Goal: Task Accomplishment & Management: Use online tool/utility

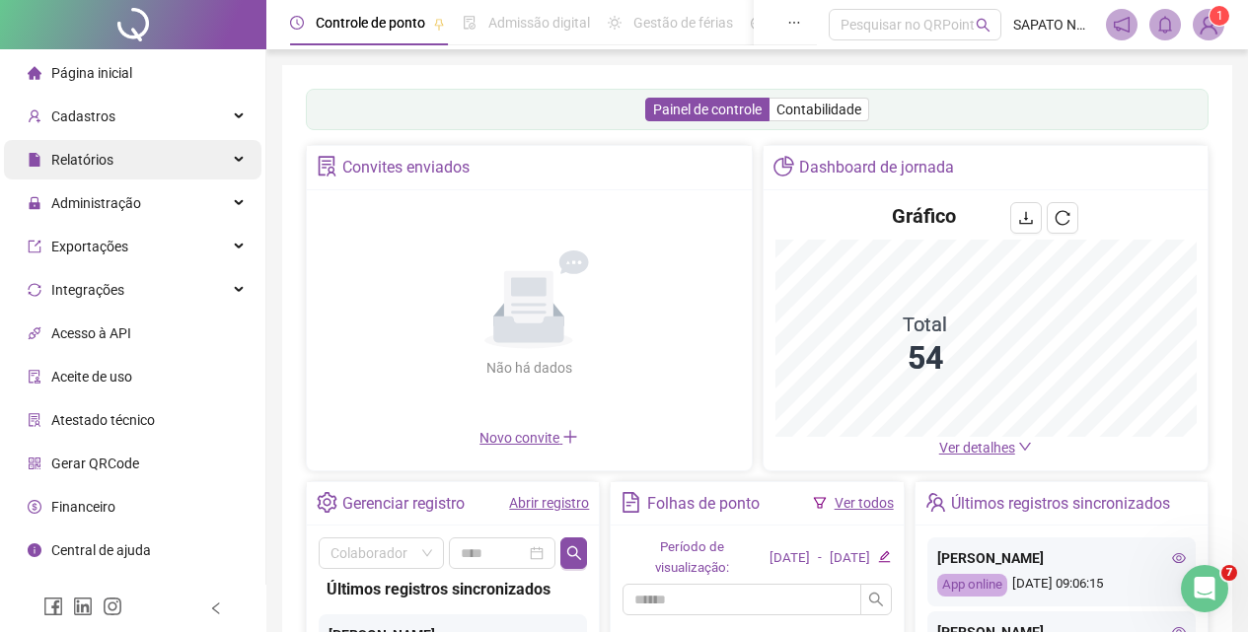
click at [118, 168] on div "Relatórios" at bounding box center [132, 159] width 257 height 39
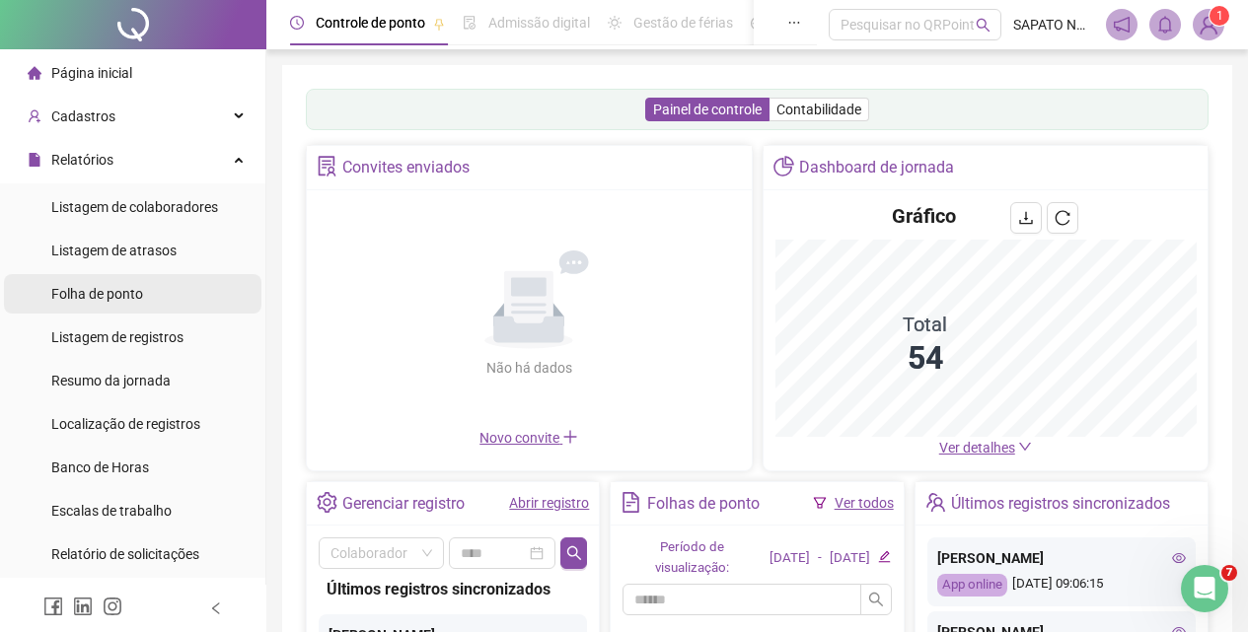
click at [140, 283] on div "Folha de ponto" at bounding box center [97, 293] width 92 height 39
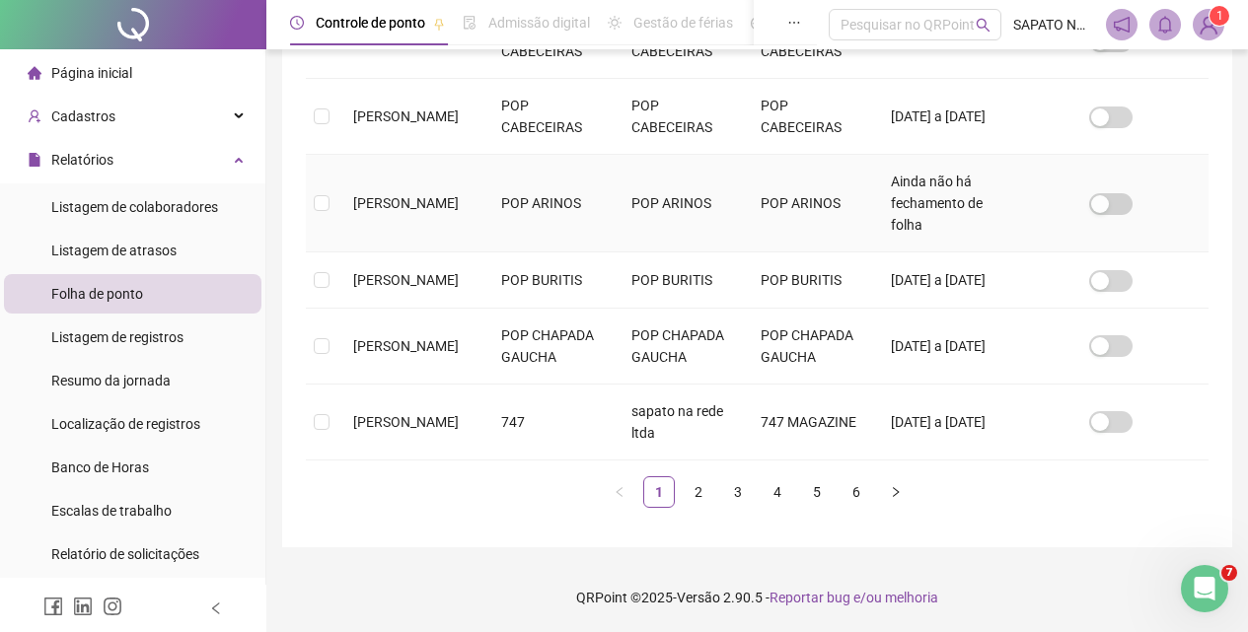
scroll to position [828, 0]
click at [695, 491] on link "2" at bounding box center [699, 492] width 30 height 30
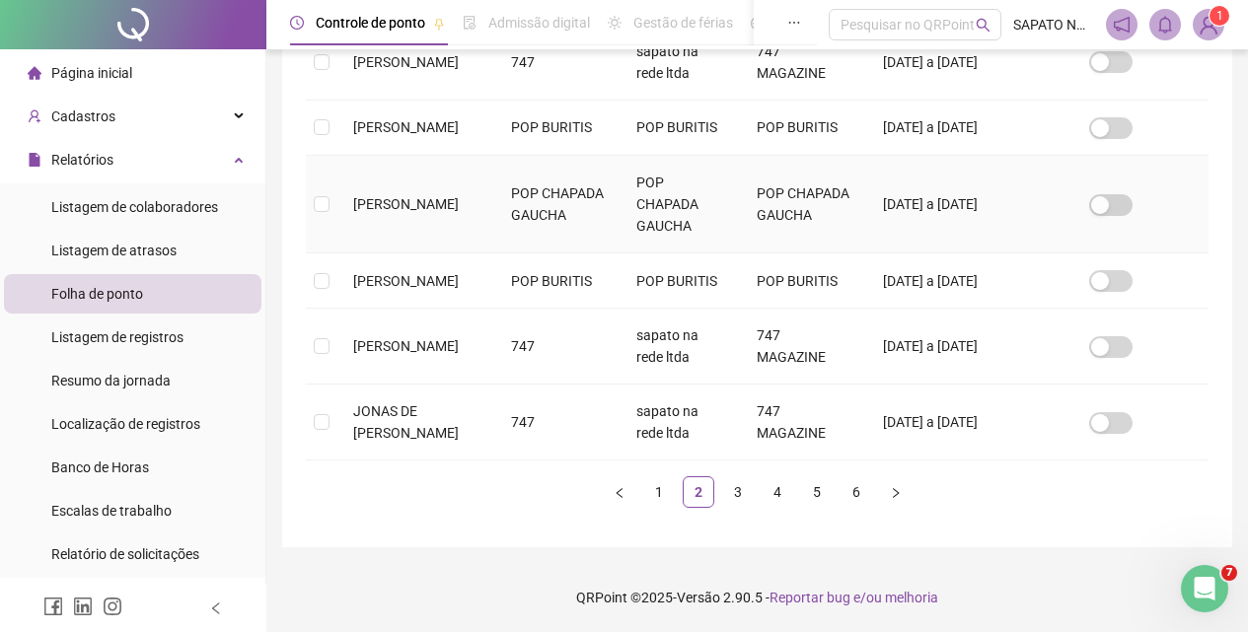
scroll to position [806, 0]
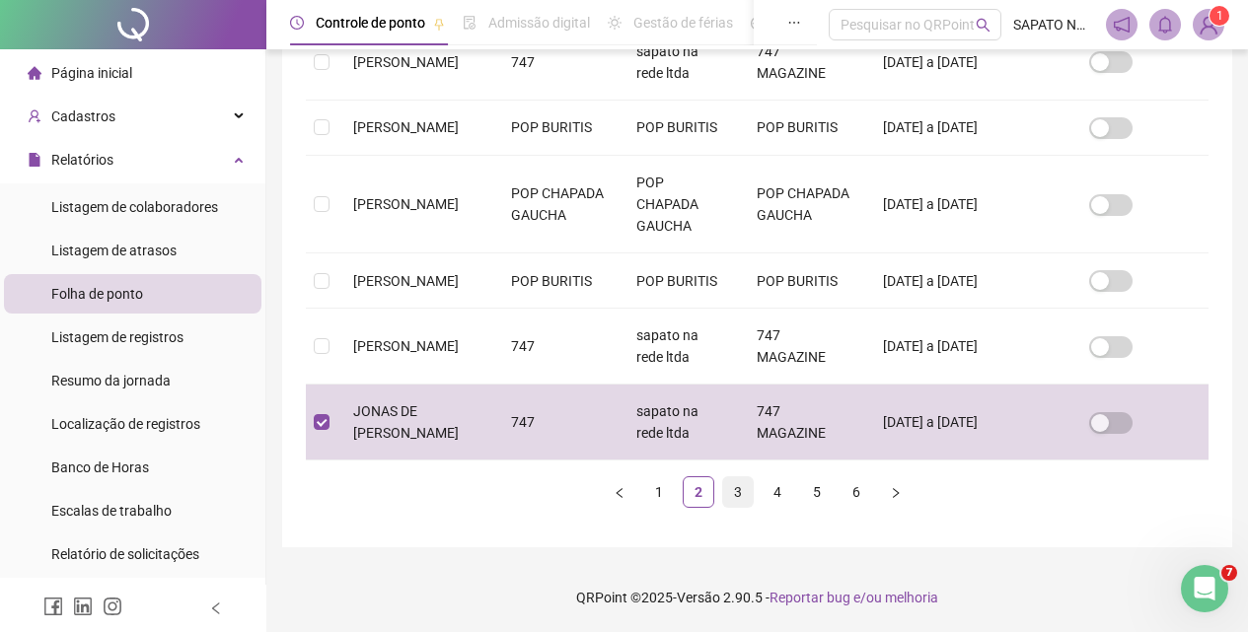
click at [735, 507] on link "3" at bounding box center [738, 492] width 30 height 30
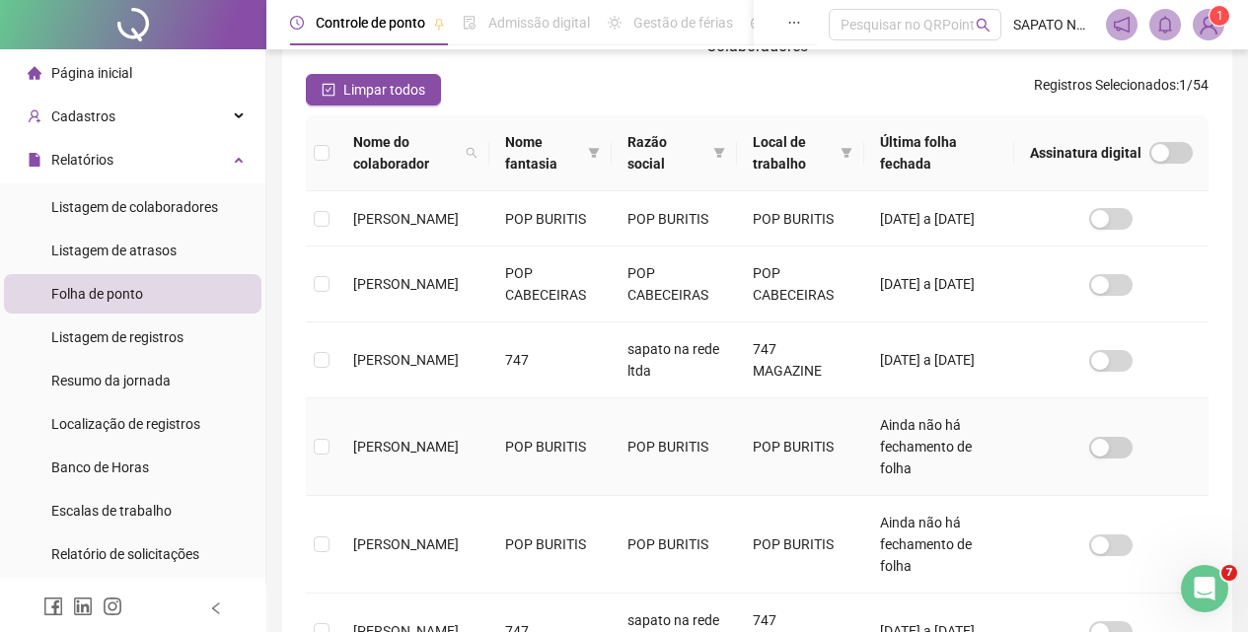
scroll to position [236, 0]
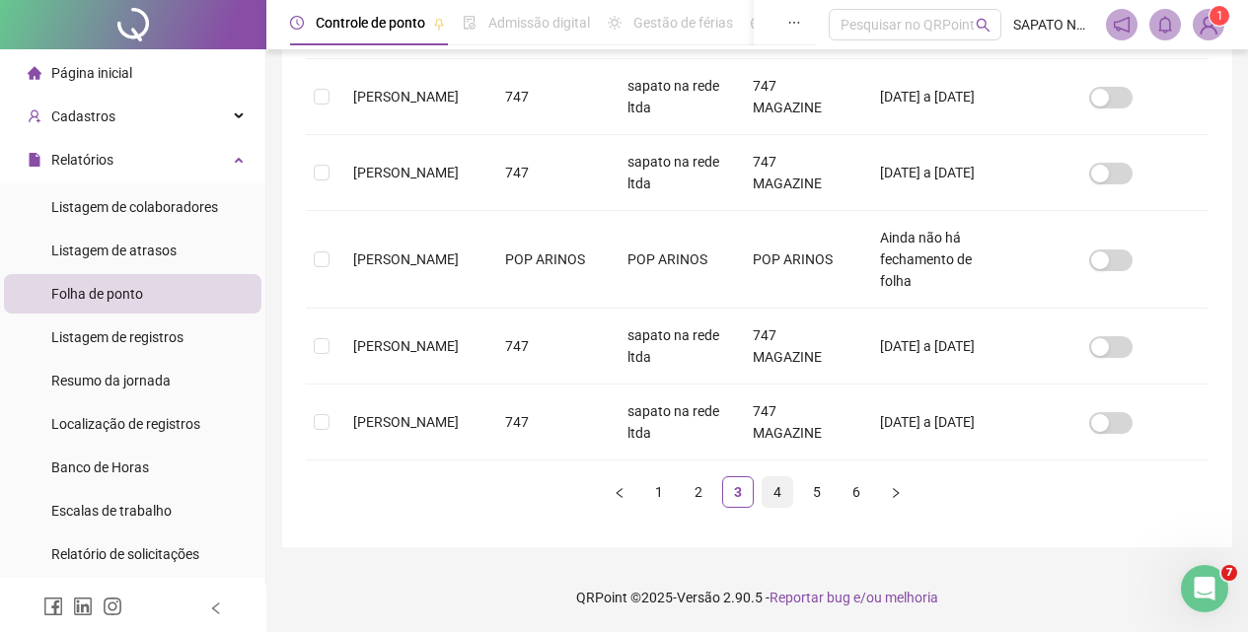
click at [763, 492] on link "4" at bounding box center [778, 492] width 30 height 30
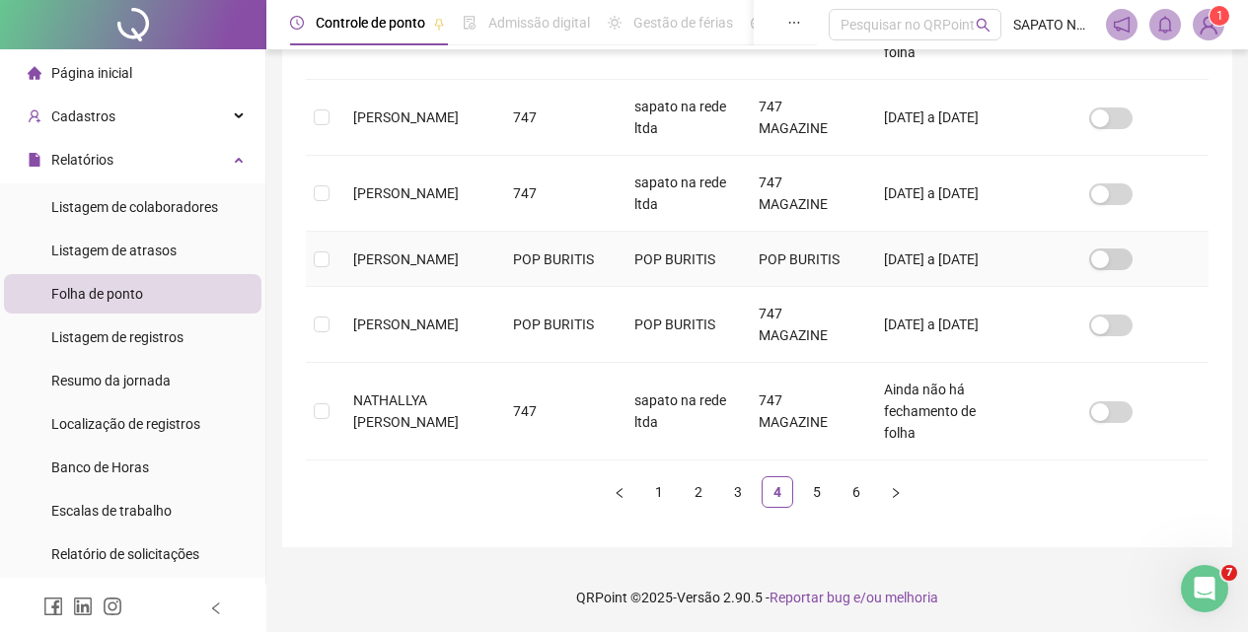
scroll to position [871, 0]
click at [802, 494] on link "5" at bounding box center [817, 492] width 30 height 30
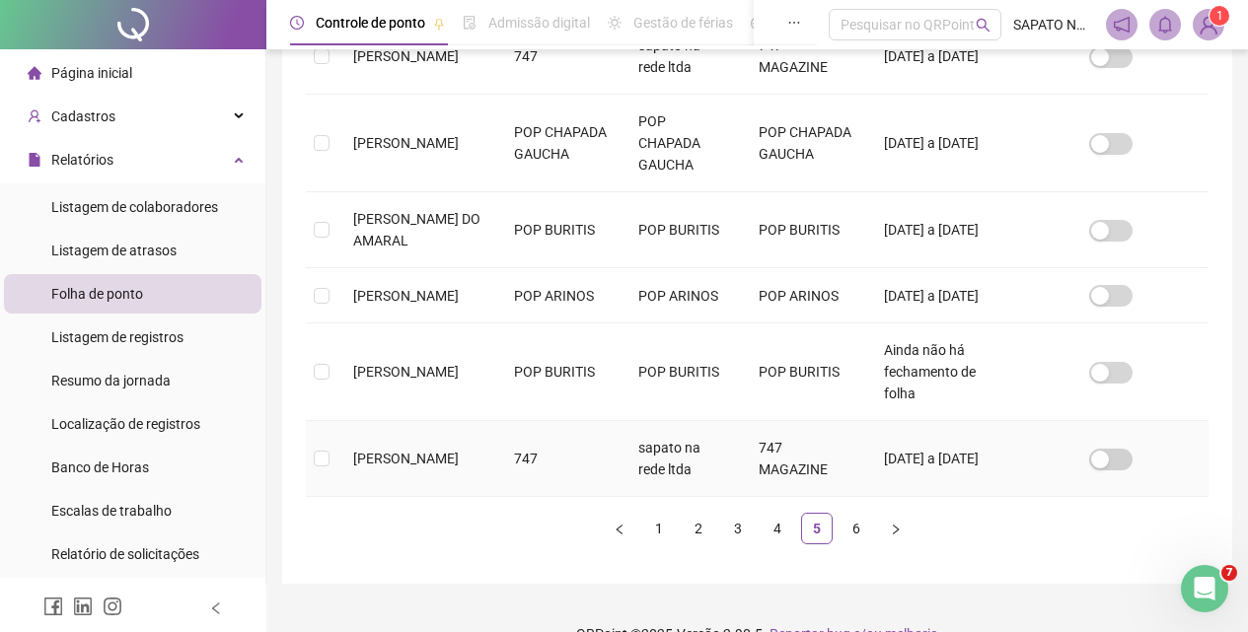
scroll to position [849, 0]
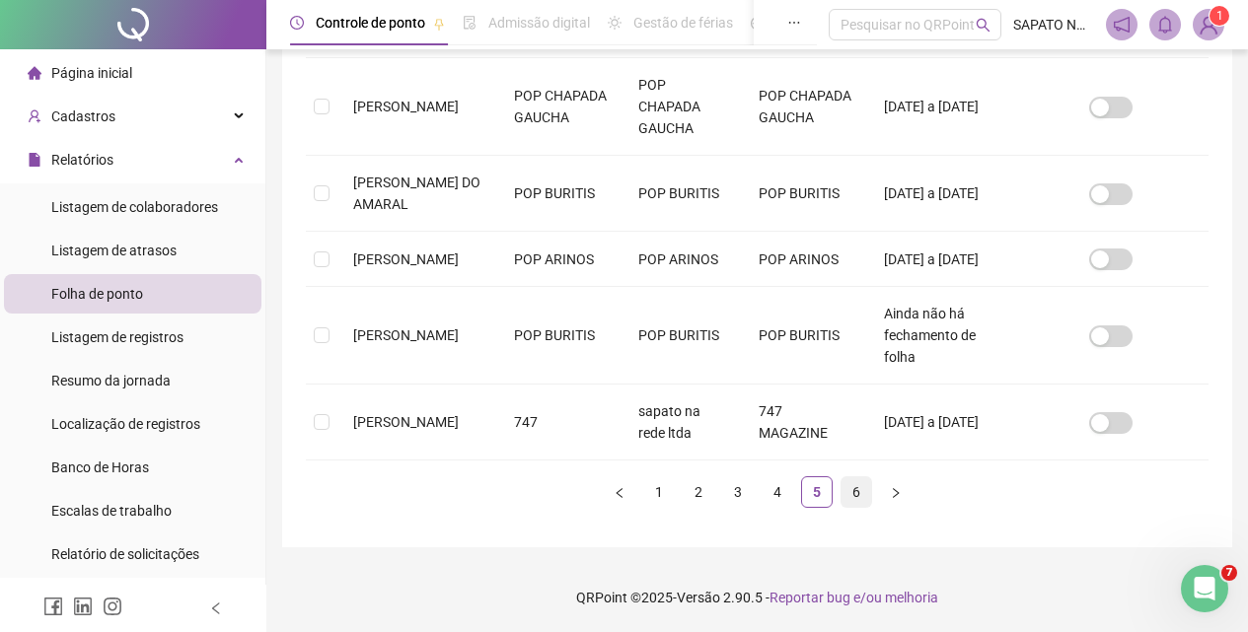
click at [854, 492] on link "6" at bounding box center [856, 492] width 30 height 30
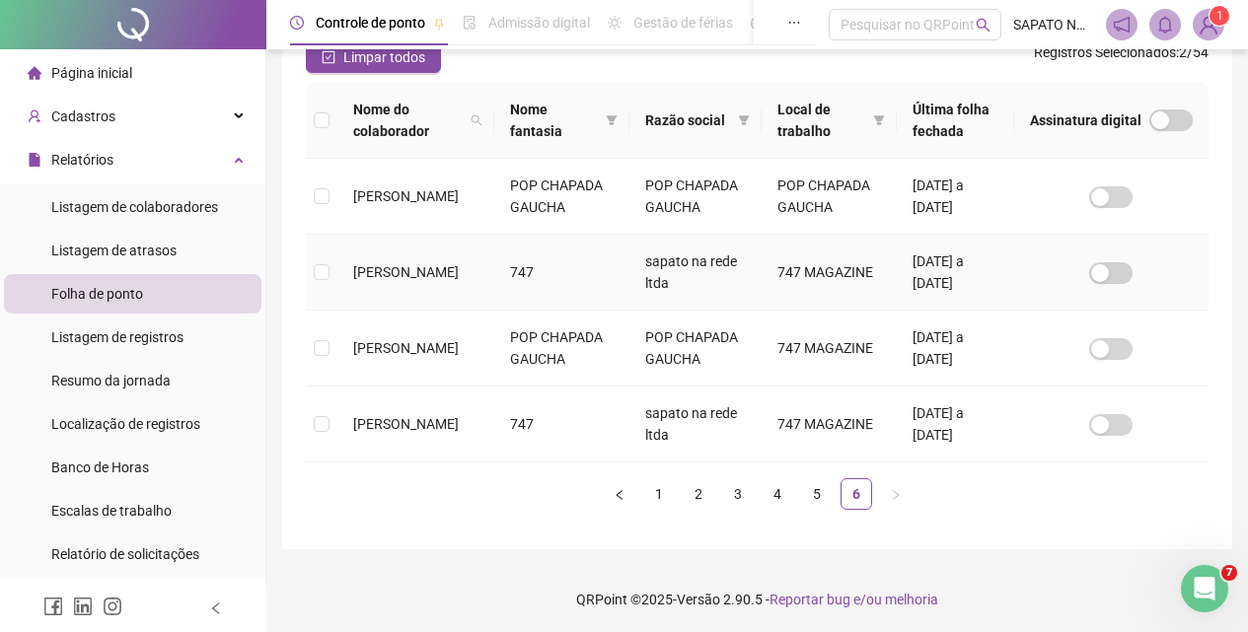
scroll to position [285, 0]
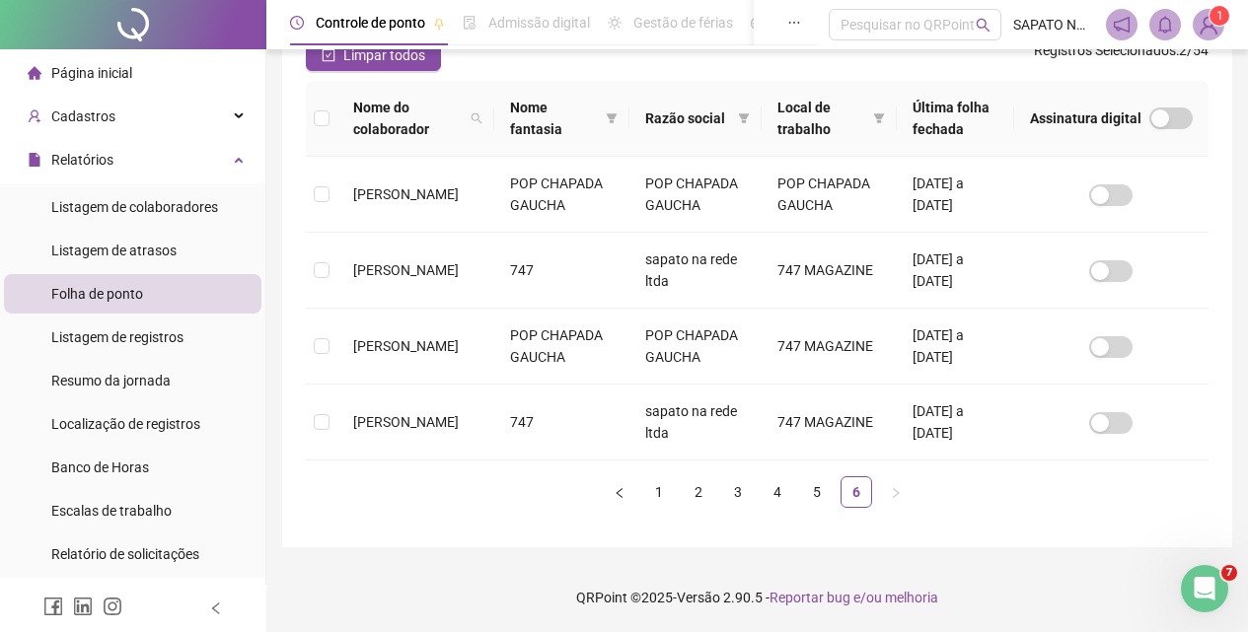
click at [304, 270] on div "Nome do colaborador Nome fantasia Razão social Local de trabalho Última folha f…" at bounding box center [757, 302] width 918 height 443
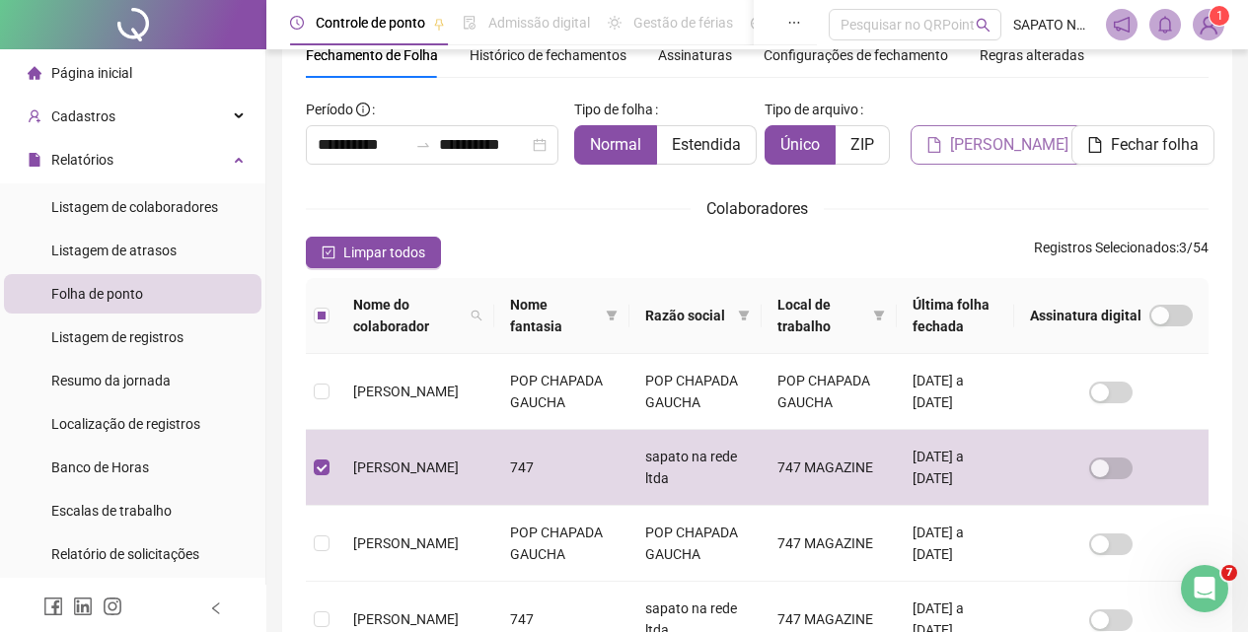
click at [950, 142] on span "[PERSON_NAME]" at bounding box center [1009, 145] width 118 height 24
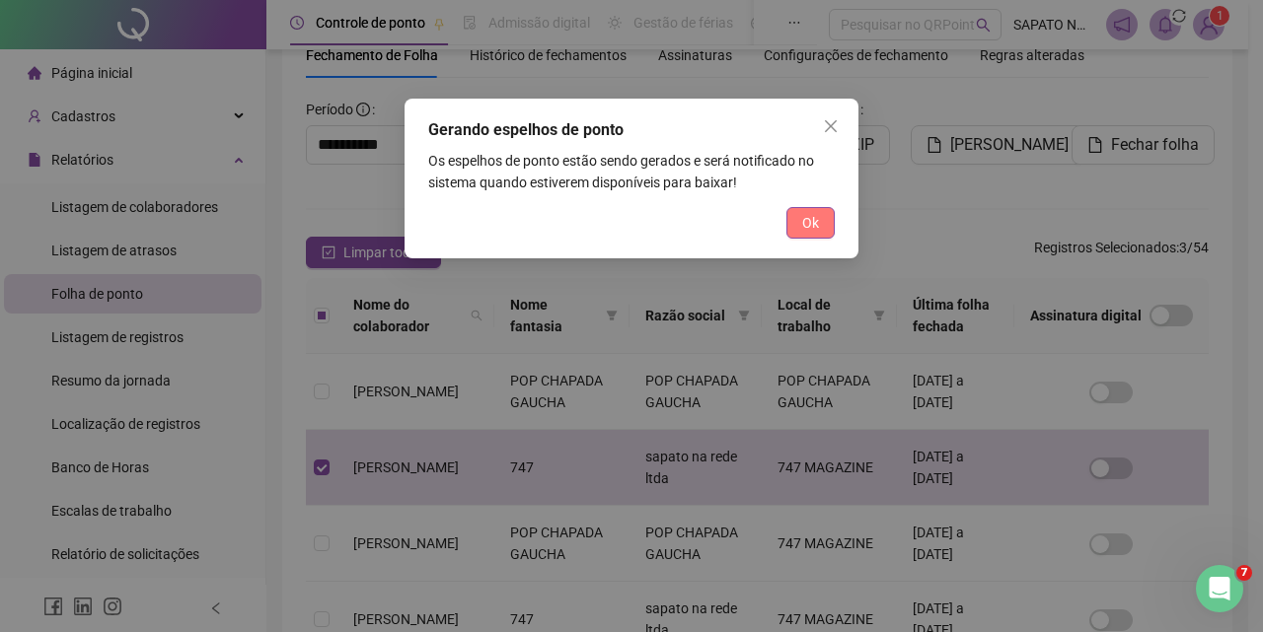
click at [824, 211] on button "Ok" at bounding box center [810, 223] width 48 height 32
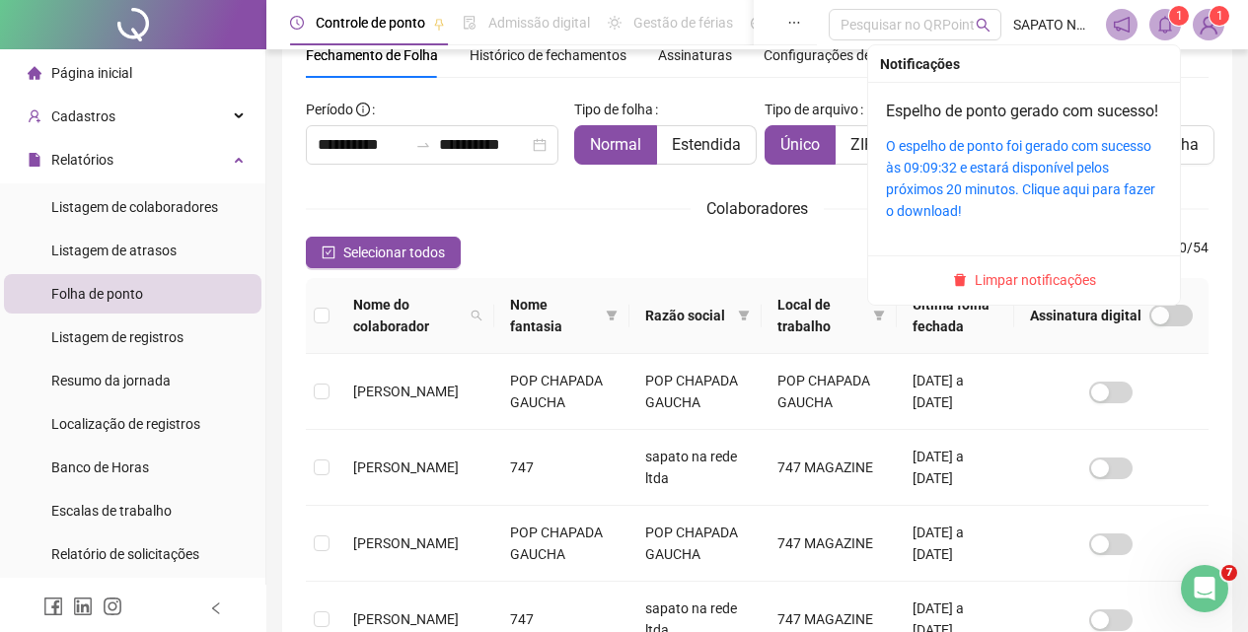
click at [1164, 27] on icon "bell" at bounding box center [1165, 25] width 18 height 18
click at [1019, 180] on div "O espelho de ponto foi gerado com sucesso às 09:09:32 e estará disponível pelos…" at bounding box center [1024, 178] width 276 height 87
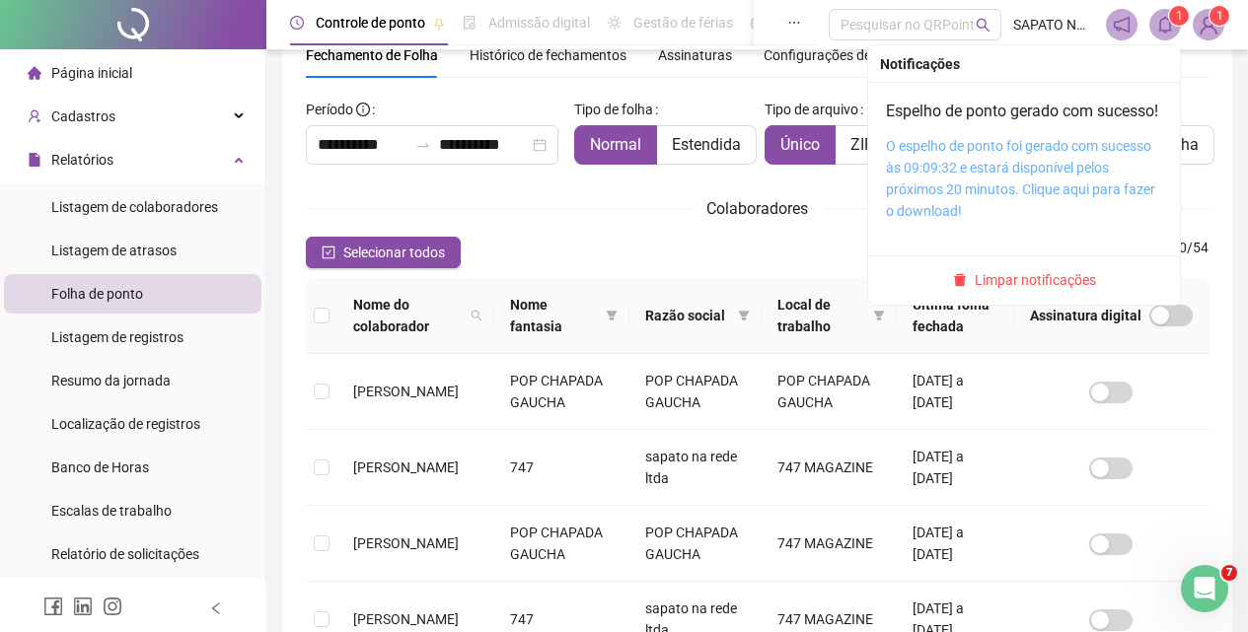
click at [1020, 172] on link "O espelho de ponto foi gerado com sucesso às 09:09:32 e estará disponível pelos…" at bounding box center [1020, 178] width 269 height 81
